Goal: Find specific page/section: Find specific page/section

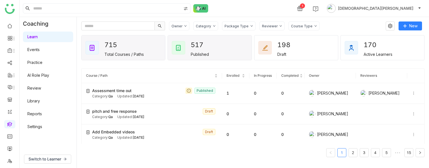
click at [198, 44] on div "517" at bounding box center [201, 45] width 20 height 12
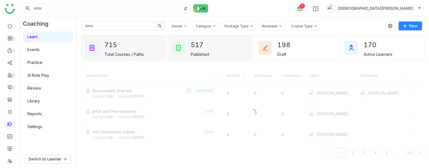
click at [117, 51] on div "715" at bounding box center [115, 45] width 20 height 12
